Goal: Task Accomplishment & Management: Manage account settings

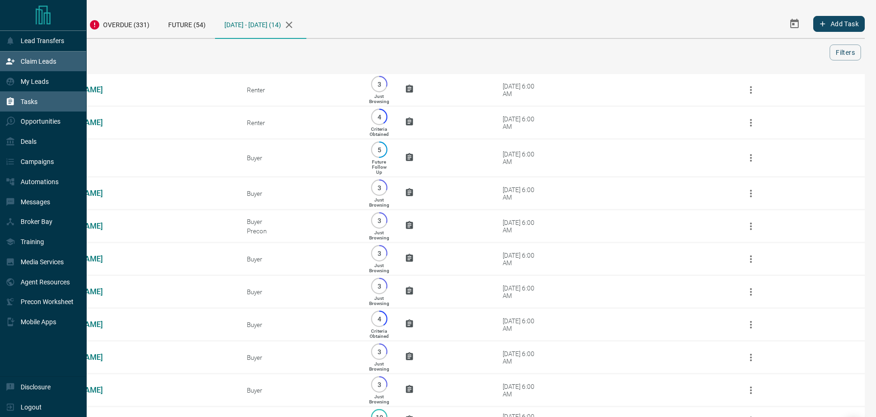
click at [30, 63] on p "Claim Leads" at bounding box center [39, 61] width 36 height 7
click at [37, 201] on p "Messages" at bounding box center [36, 201] width 30 height 7
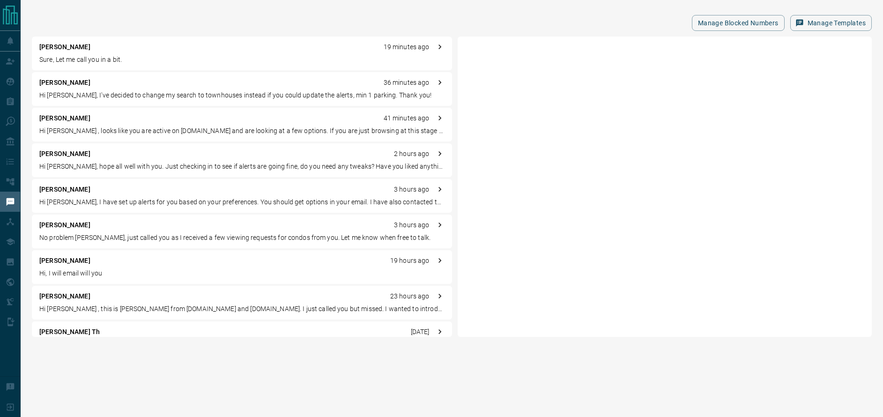
click at [142, 56] on p "Sure, Let me call you in a bit." at bounding box center [241, 60] width 405 height 10
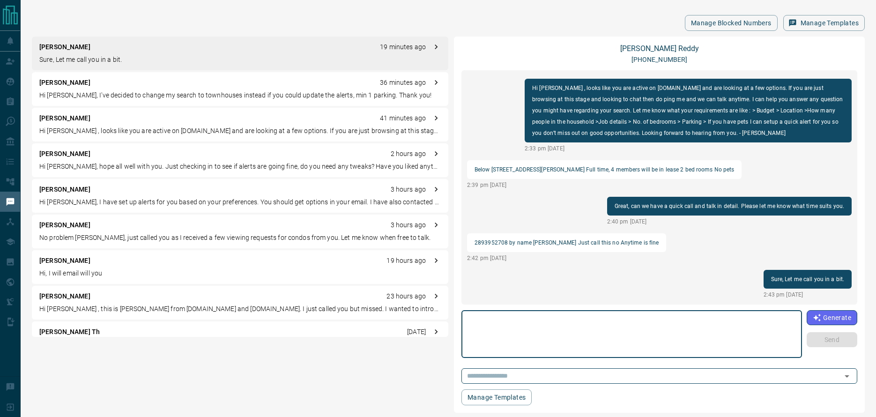
click at [495, 169] on p "Below [STREET_ADDRESS][PERSON_NAME] Full time, 4 members will be in lease 2 bed…" at bounding box center [605, 169] width 260 height 11
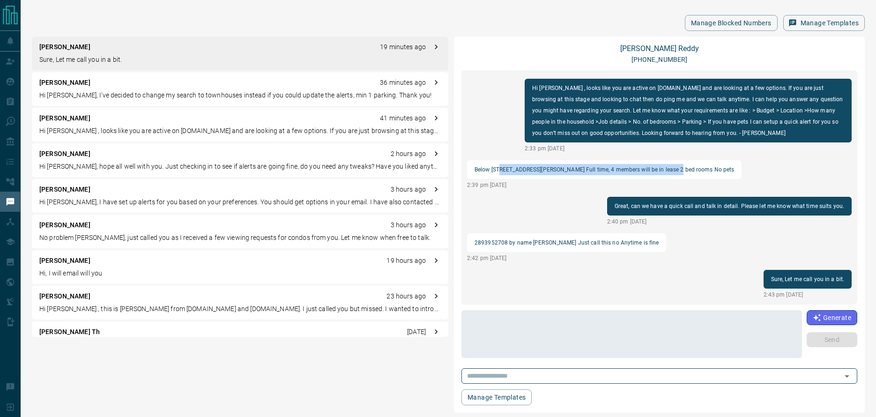
drag, startPoint x: 515, startPoint y: 169, endPoint x: 666, endPoint y: 167, distance: 150.4
click at [666, 167] on p "Below [STREET_ADDRESS][PERSON_NAME] Full time, 4 members will be in lease 2 bed…" at bounding box center [605, 169] width 260 height 11
click at [667, 167] on p "Below [STREET_ADDRESS][PERSON_NAME] Full time, 4 members will be in lease 2 bed…" at bounding box center [605, 169] width 260 height 11
click at [668, 49] on link "[PERSON_NAME]" at bounding box center [659, 48] width 79 height 9
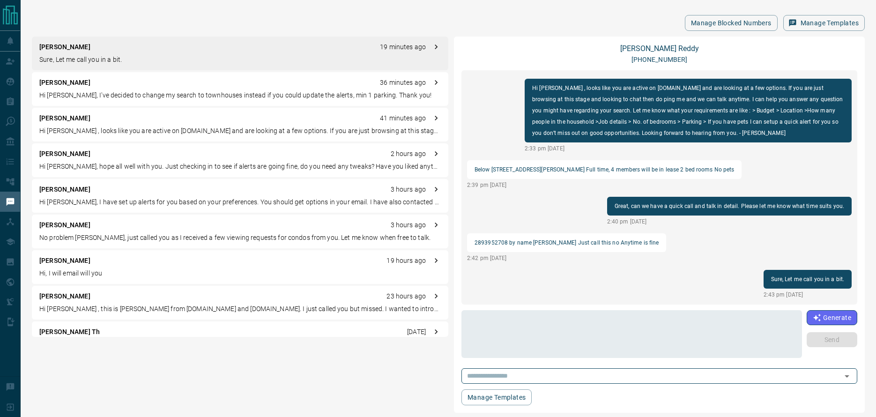
click at [100, 90] on div "[PERSON_NAME] C 36 minutes ago Hi [PERSON_NAME], I've decided to change my sear…" at bounding box center [240, 89] width 417 height 34
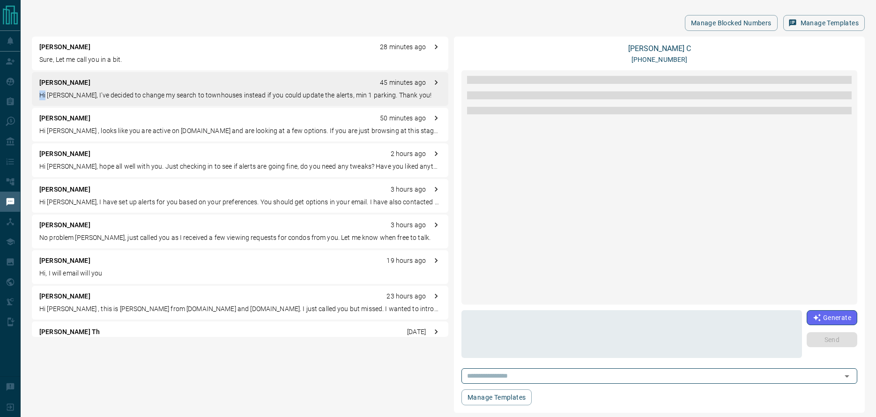
scroll to position [59, 0]
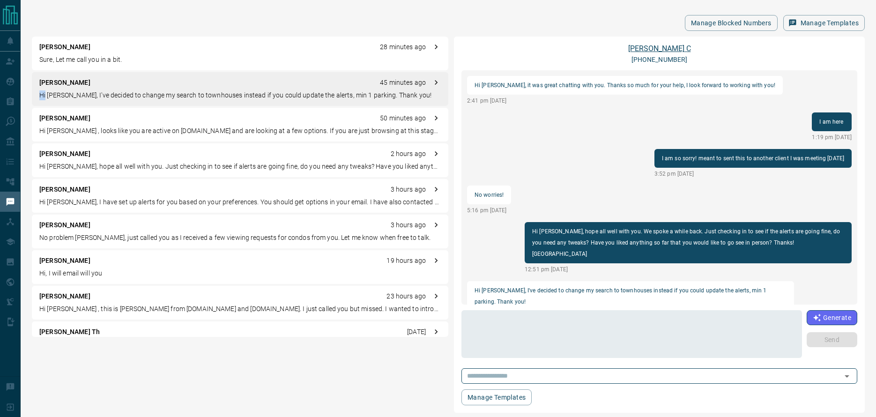
click at [655, 47] on link "[PERSON_NAME]" at bounding box center [659, 48] width 63 height 9
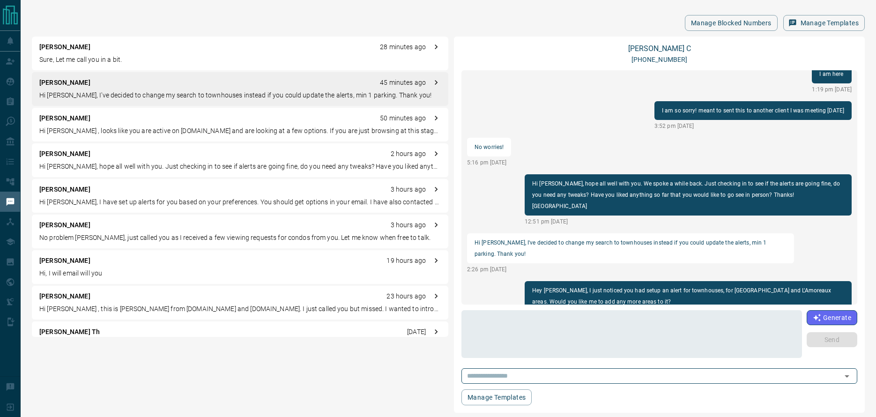
click at [119, 128] on p "Hi [PERSON_NAME] , looks like you are active on [DOMAIN_NAME] and are looking a…" at bounding box center [240, 131] width 402 height 10
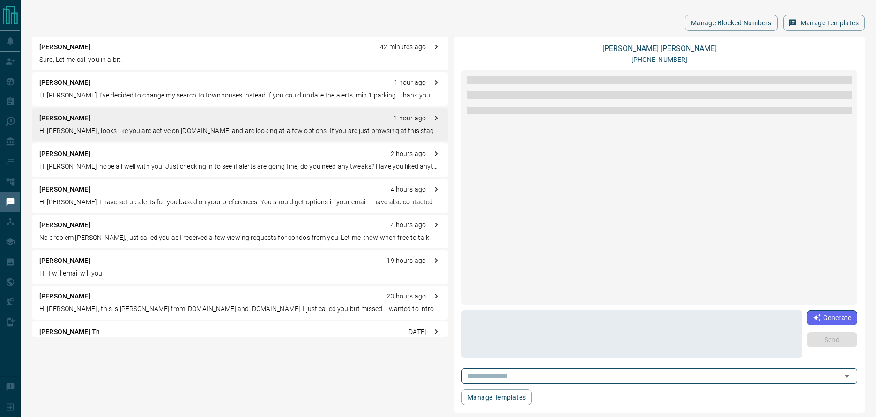
scroll to position [0, 0]
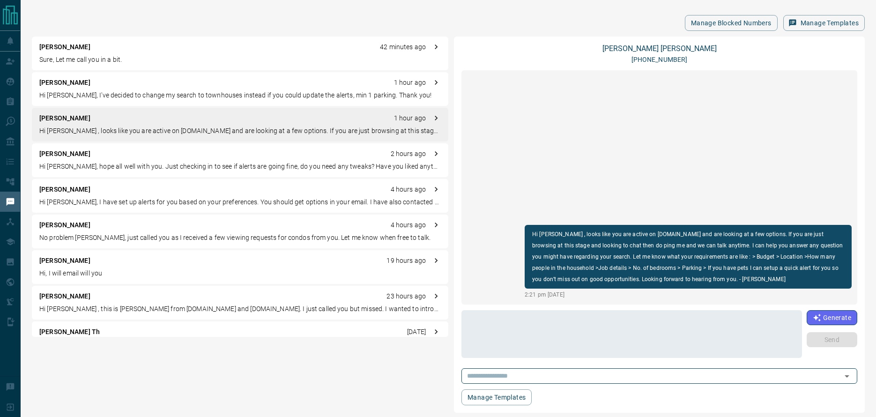
click at [119, 158] on div "[PERSON_NAME] 2 hours ago" at bounding box center [240, 154] width 402 height 10
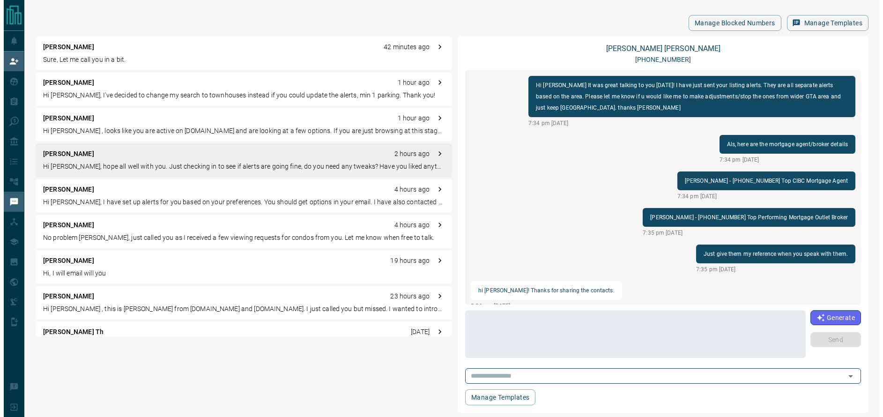
scroll to position [278, 0]
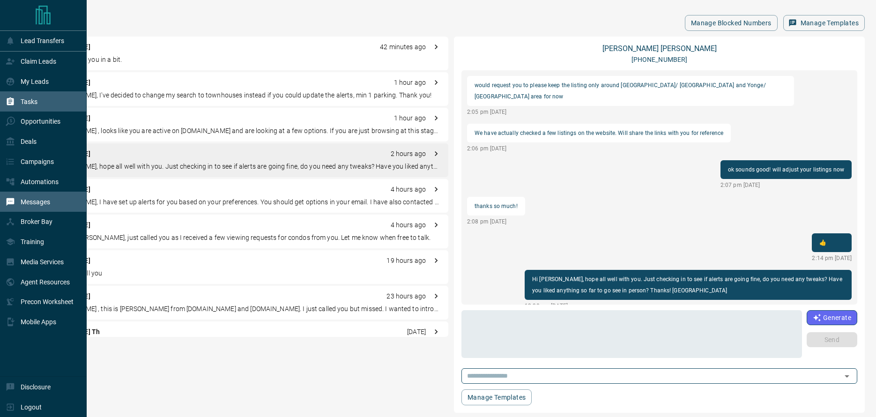
click at [39, 106] on div "Tasks" at bounding box center [43, 101] width 87 height 20
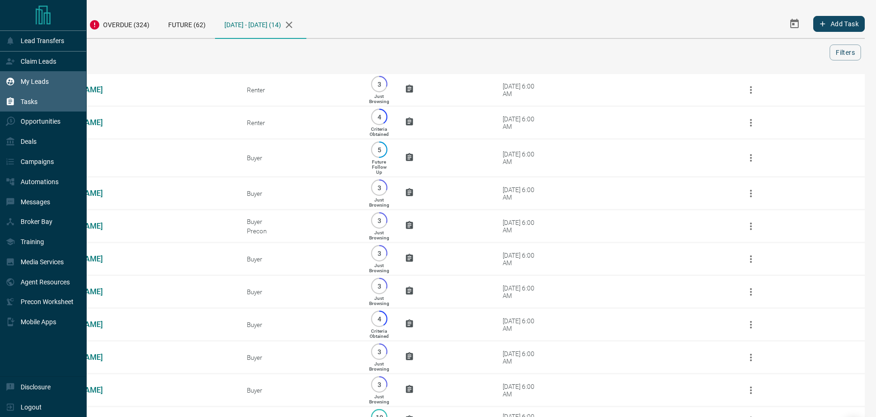
click at [40, 74] on div "My Leads" at bounding box center [27, 81] width 43 height 15
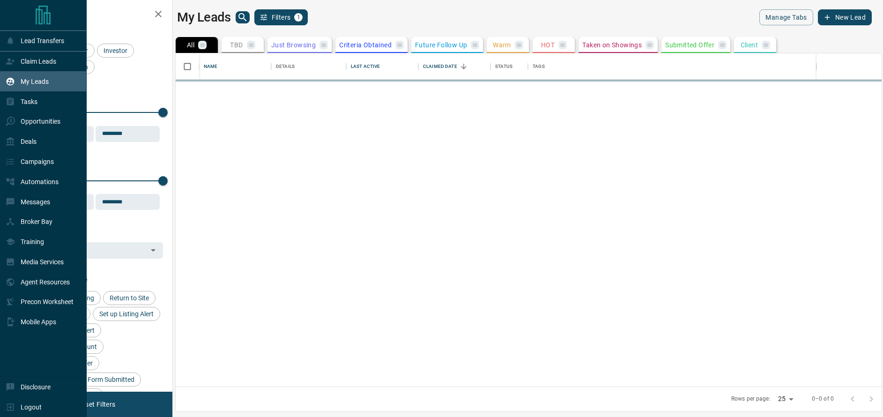
scroll to position [326, 699]
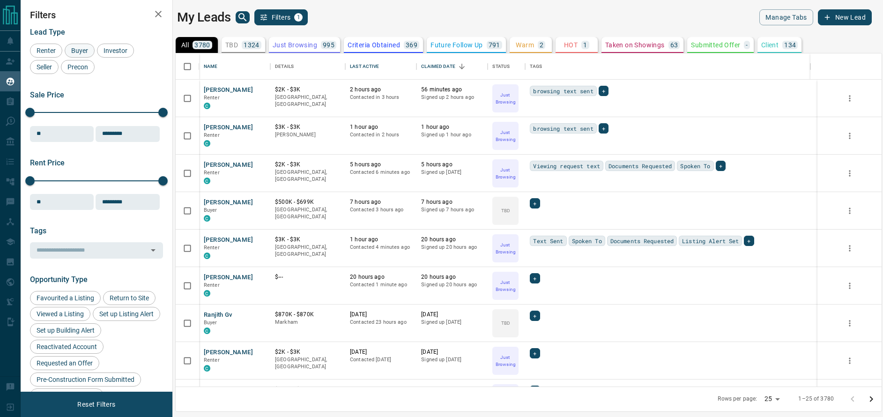
click at [77, 49] on span "Buyer" at bounding box center [79, 50] width 23 height 7
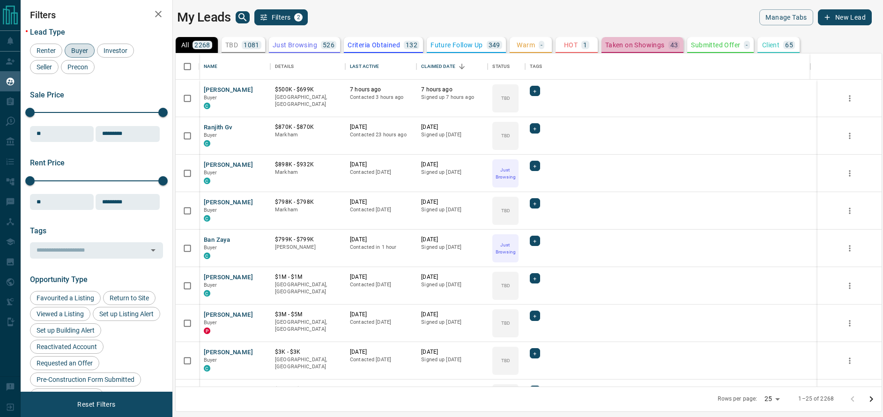
click at [648, 44] on p "Taken on Showings" at bounding box center [635, 45] width 60 height 7
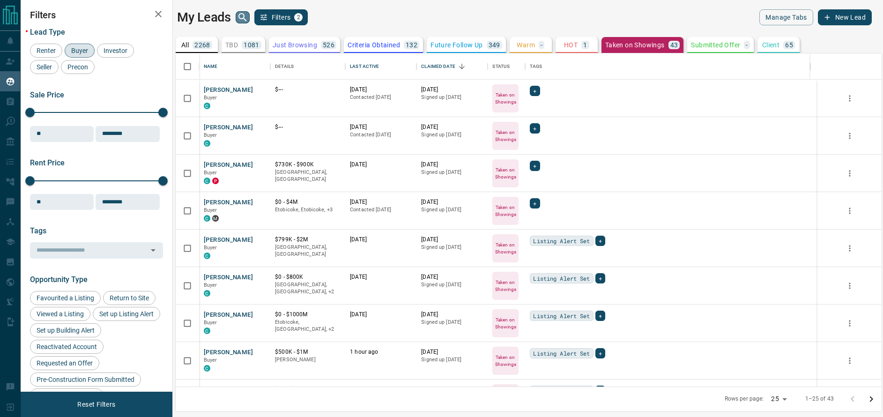
click at [241, 16] on icon "search button" at bounding box center [242, 17] width 11 height 11
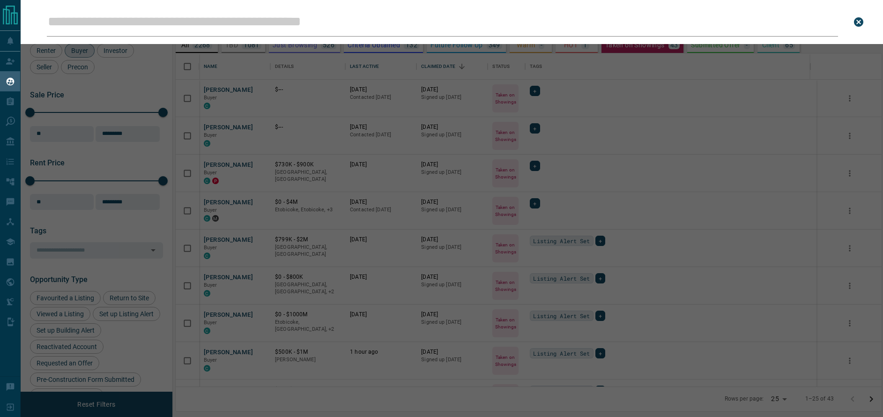
type input "**********"
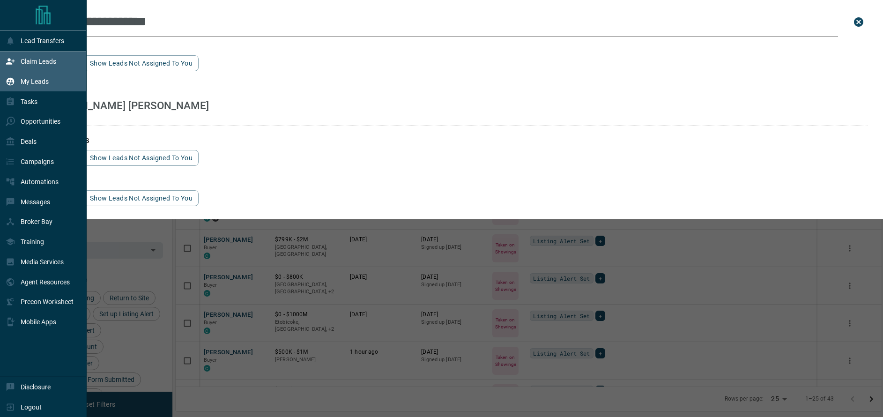
click at [19, 57] on div "Claim Leads" at bounding box center [31, 61] width 51 height 15
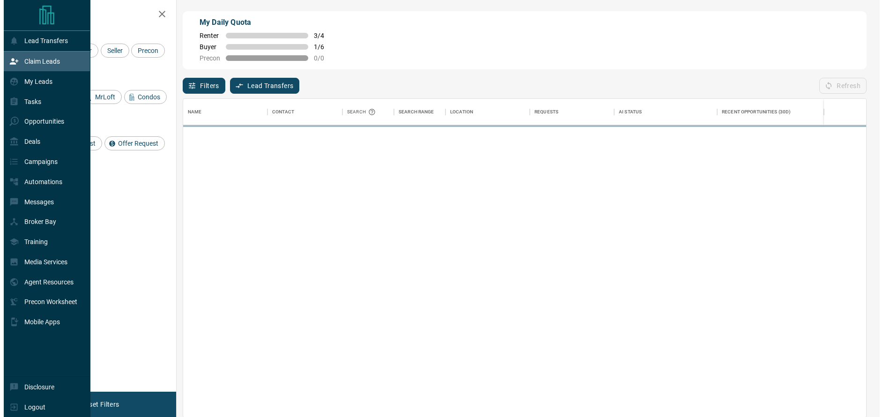
scroll to position [312, 676]
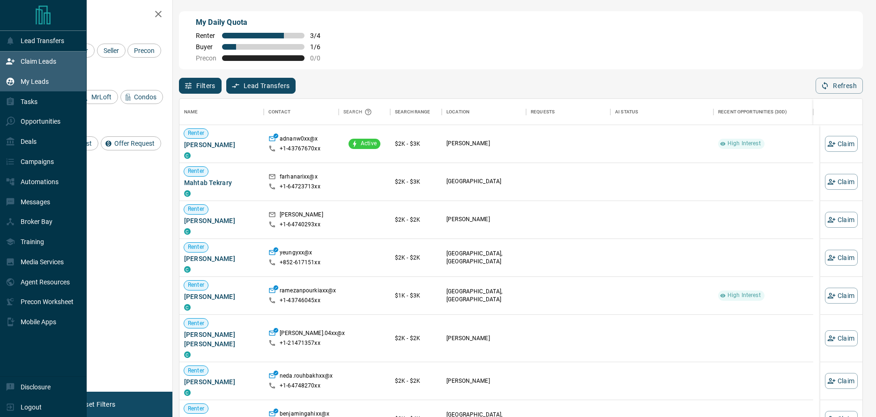
click at [28, 82] on p "My Leads" at bounding box center [35, 81] width 28 height 7
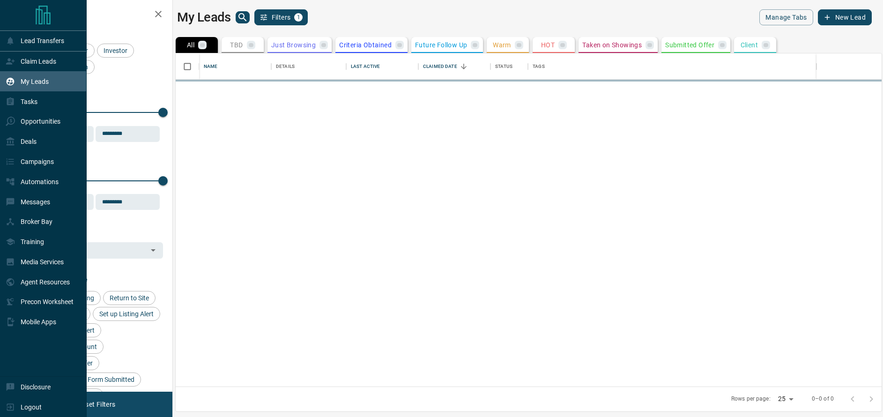
scroll to position [326, 699]
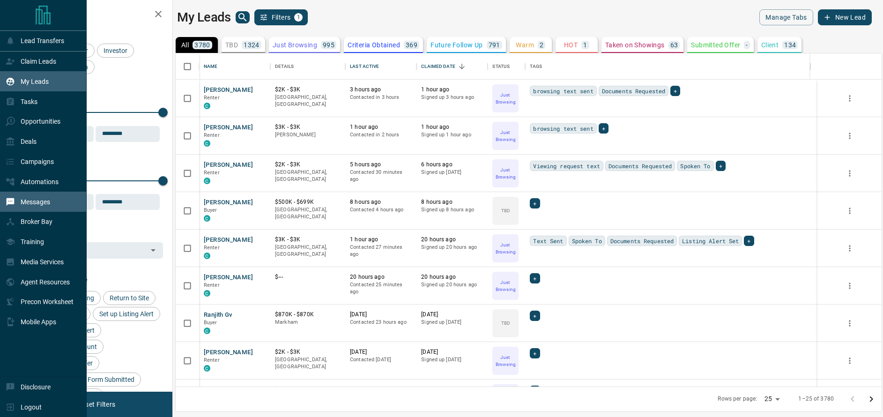
click at [46, 201] on p "Messages" at bounding box center [36, 201] width 30 height 7
